Goal: Obtain resource: Download file/media

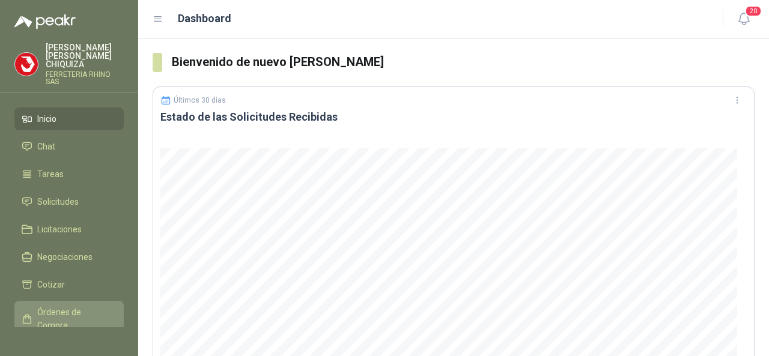
click at [56, 306] on span "Órdenes de Compra" at bounding box center [74, 319] width 75 height 26
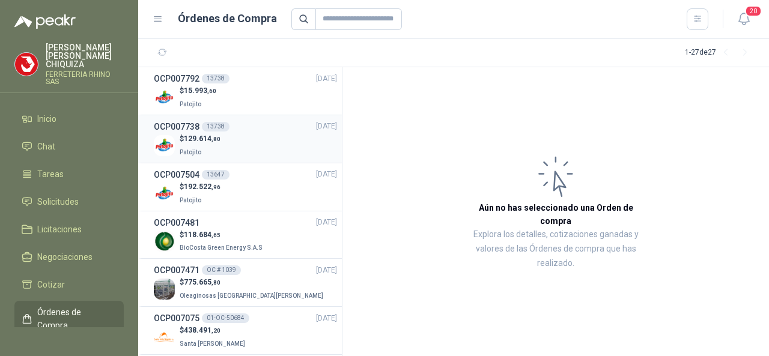
click at [178, 122] on h3 "OCP007738" at bounding box center [177, 126] width 46 height 13
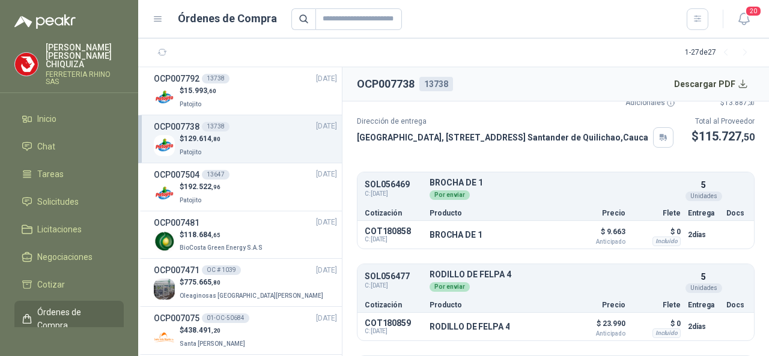
scroll to position [120, 0]
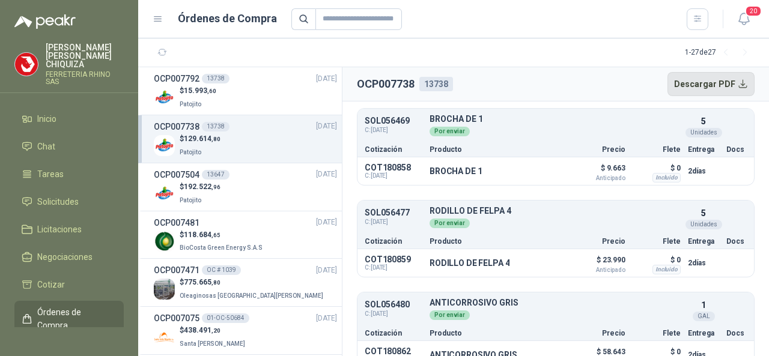
click at [716, 82] on button "Descargar PDF" at bounding box center [711, 84] width 88 height 24
click at [184, 171] on h3 "OCP007504" at bounding box center [177, 174] width 46 height 13
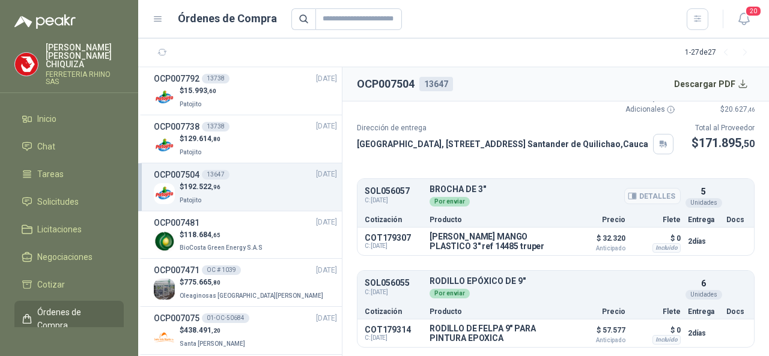
scroll to position [120, 0]
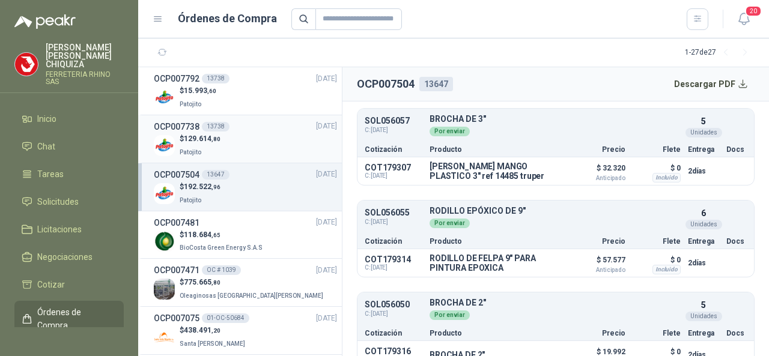
click at [184, 124] on h3 "OCP007738" at bounding box center [177, 126] width 46 height 13
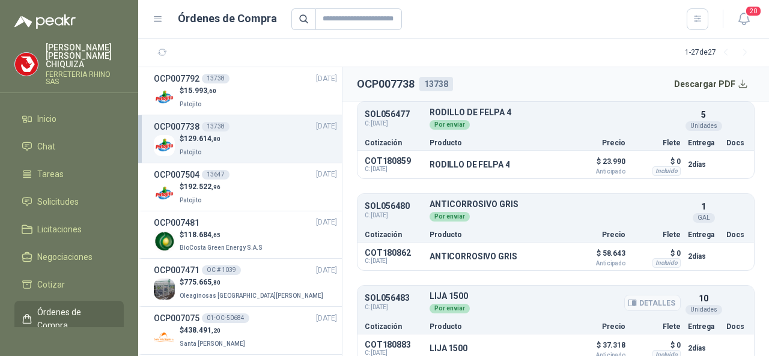
scroll to position [246, 0]
